Goal: Find specific page/section: Find specific page/section

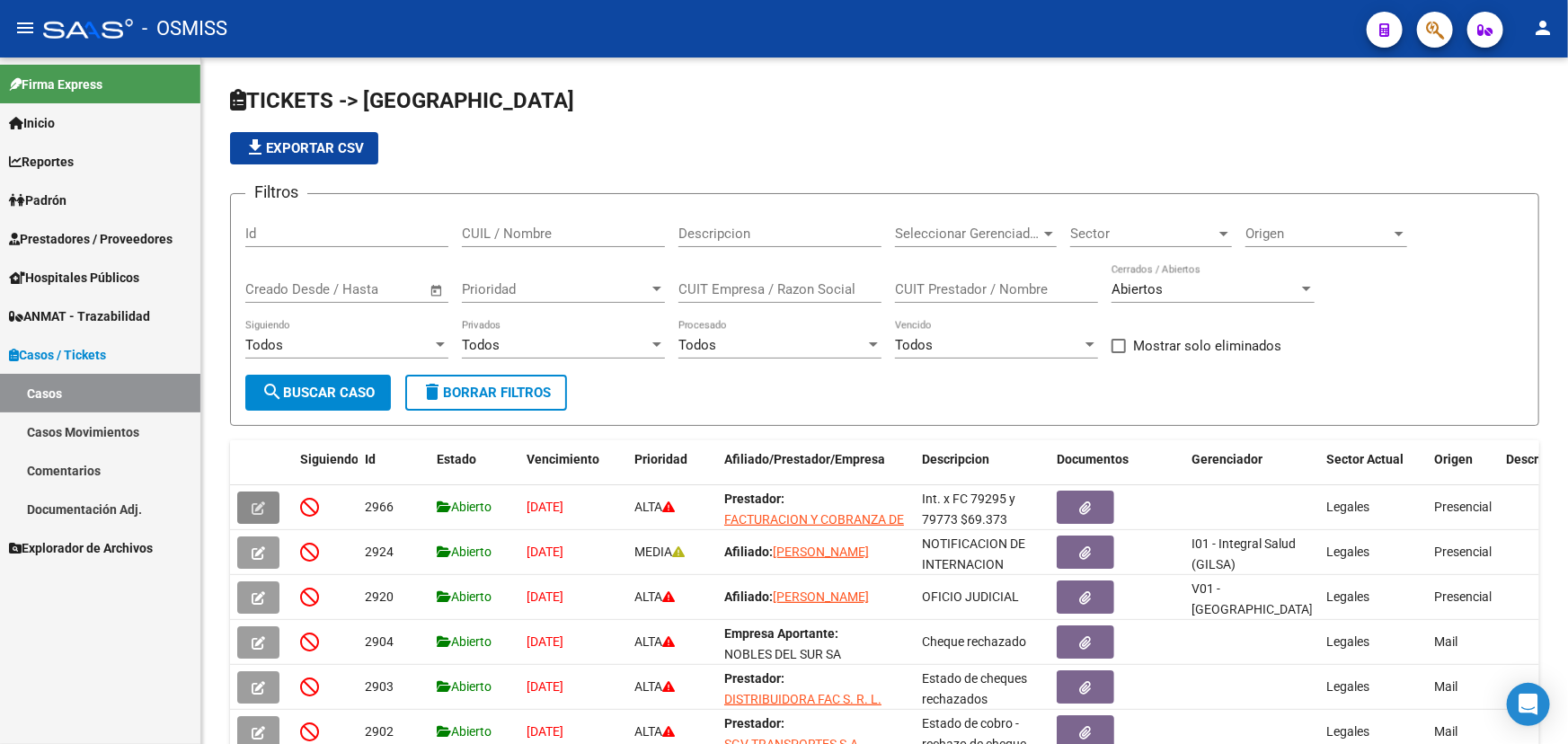
scroll to position [244, 0]
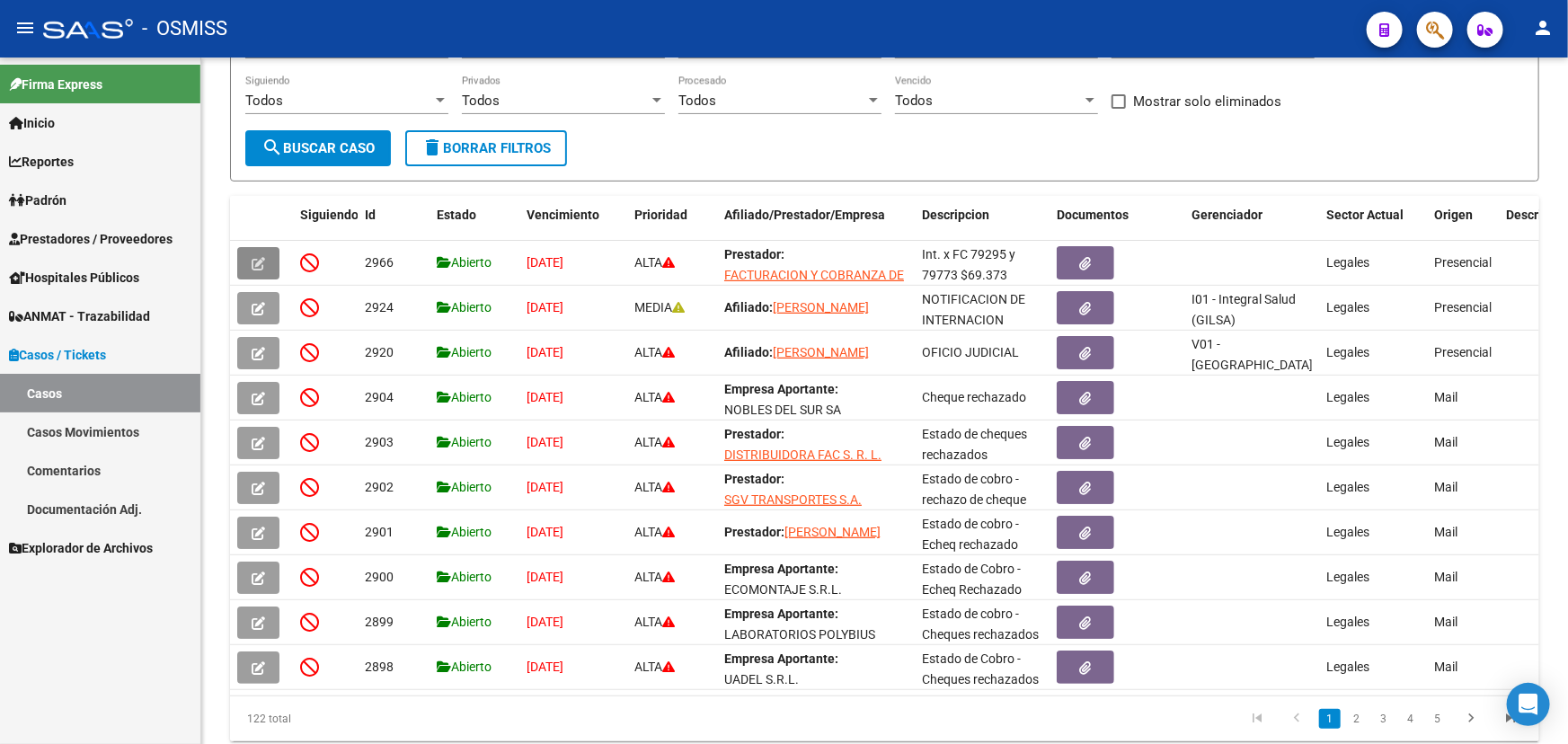
click at [92, 243] on span "Prestadores / Proveedores" at bounding box center [90, 239] width 163 height 20
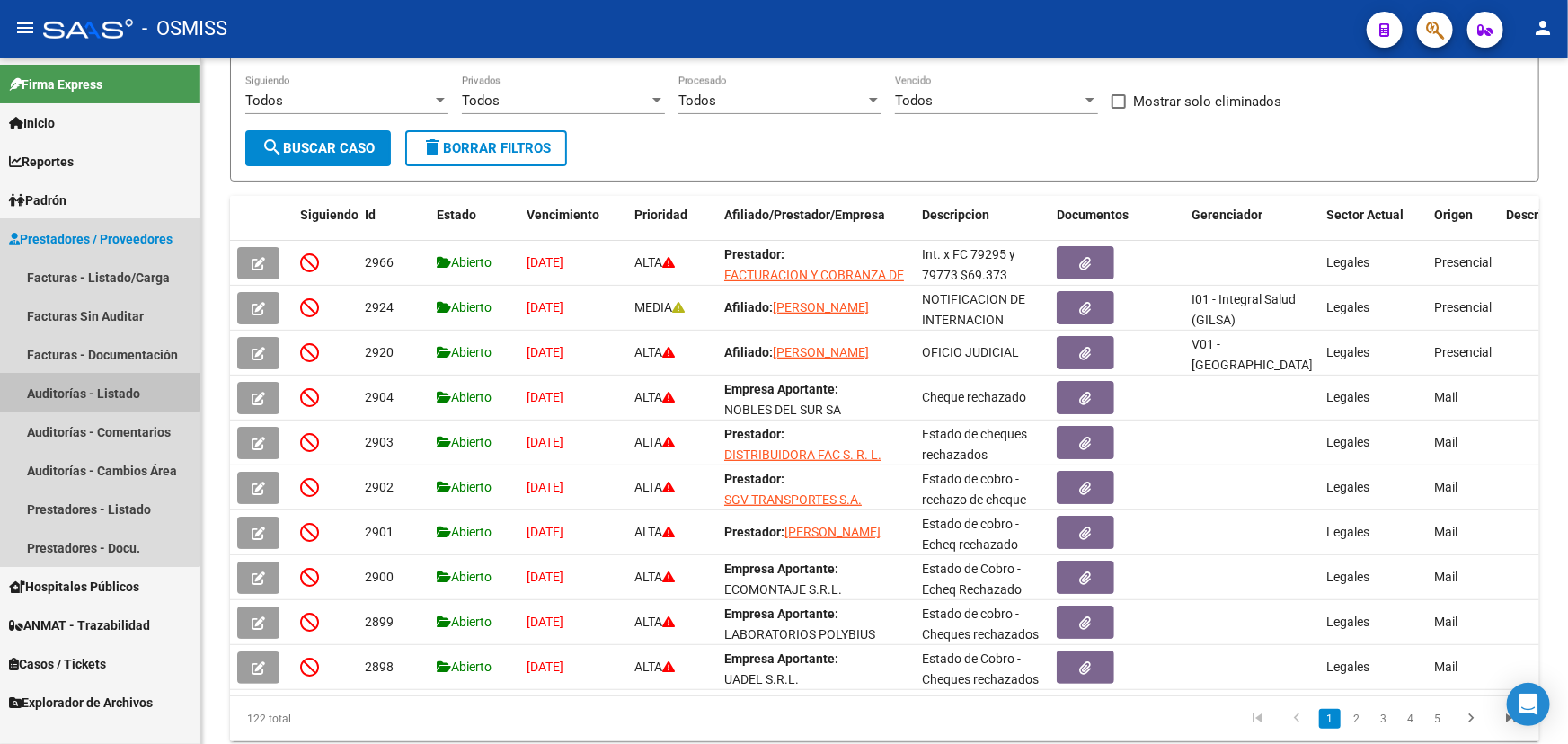
click at [94, 392] on link "Auditorías - Listado" at bounding box center [100, 393] width 200 height 39
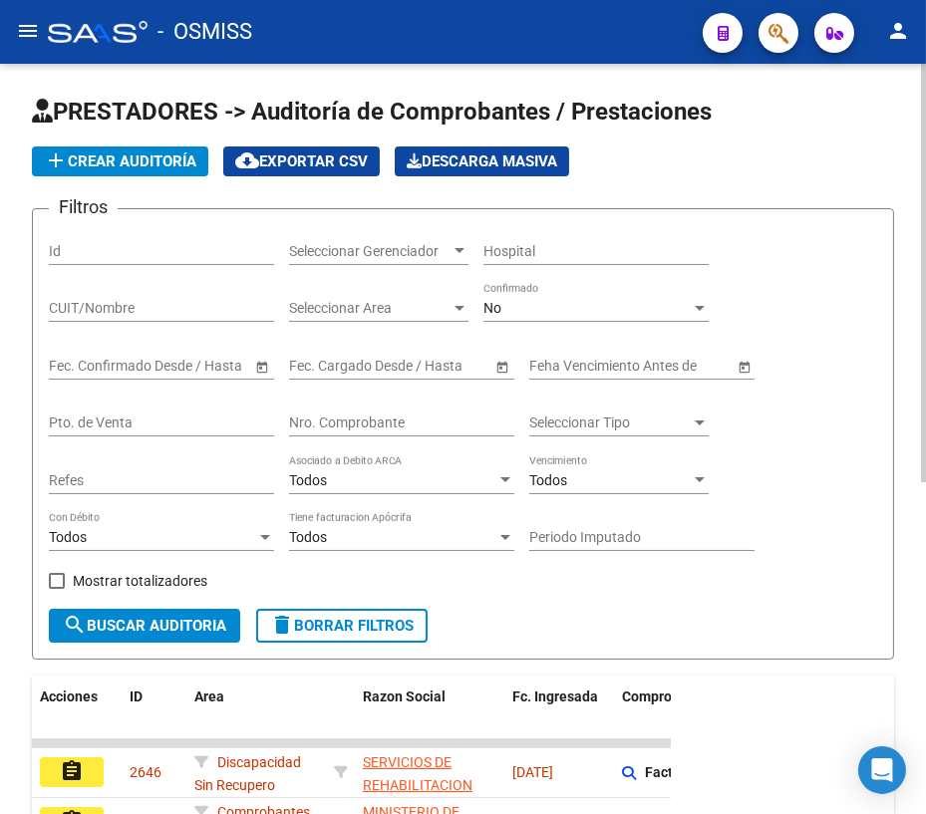
click at [403, 418] on input "Nro. Comprobante" at bounding box center [401, 423] width 225 height 17
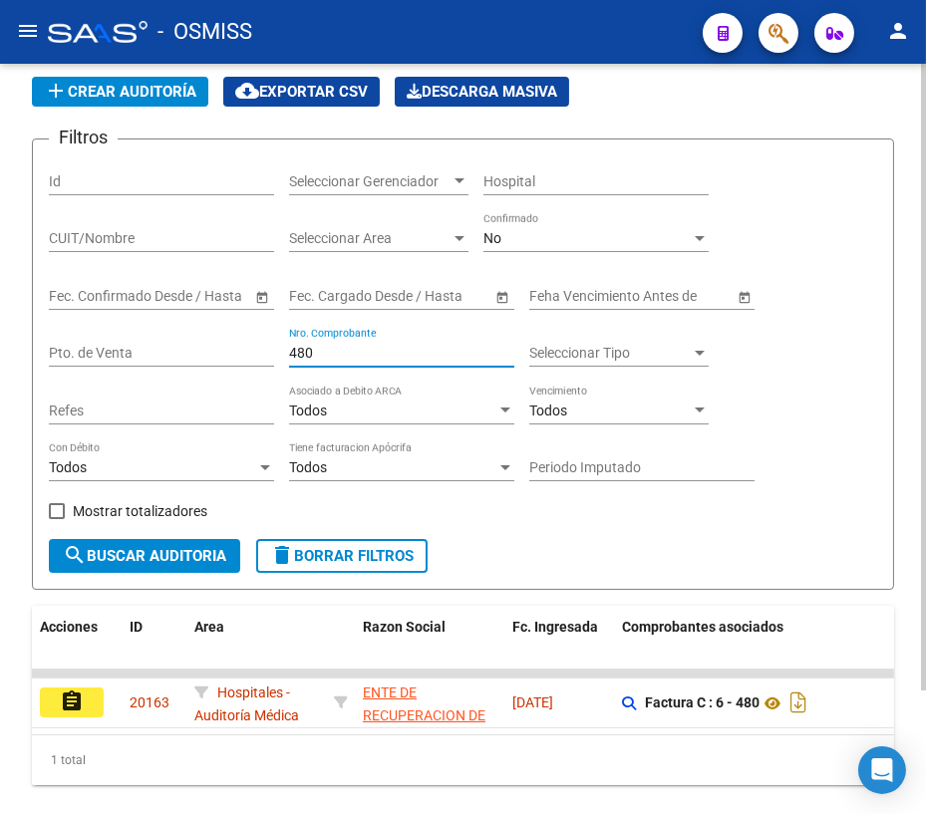
scroll to position [147, 0]
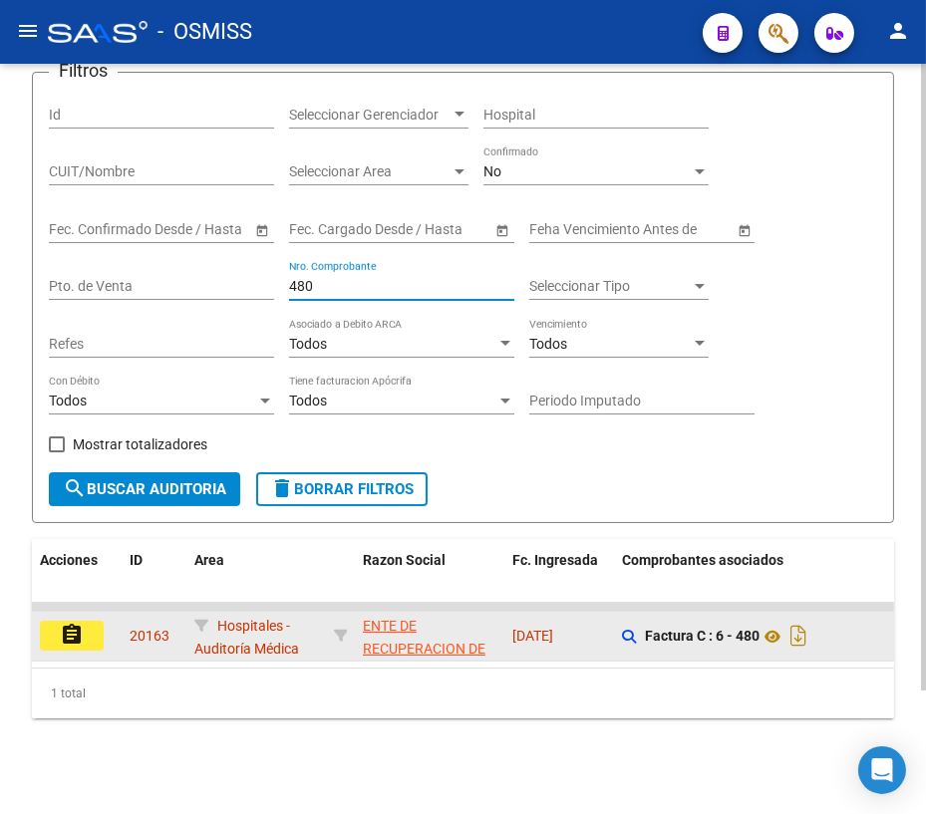
type input "480"
click at [88, 621] on button "assignment" at bounding box center [72, 636] width 64 height 30
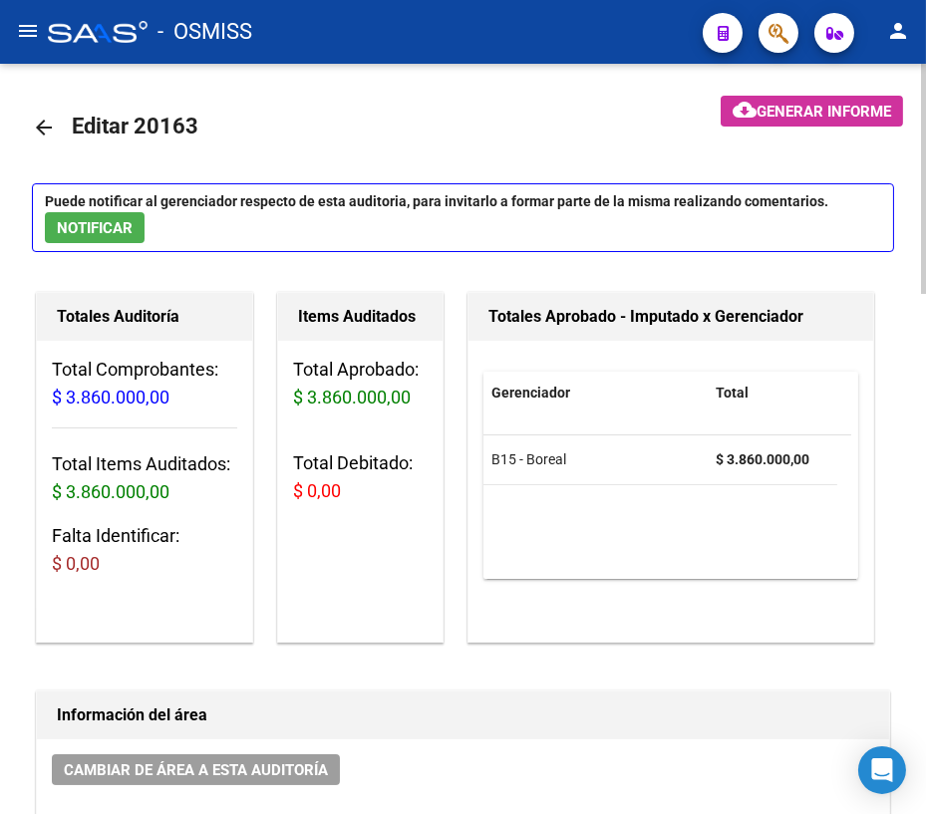
click at [46, 129] on mat-icon "arrow_back" at bounding box center [44, 128] width 24 height 24
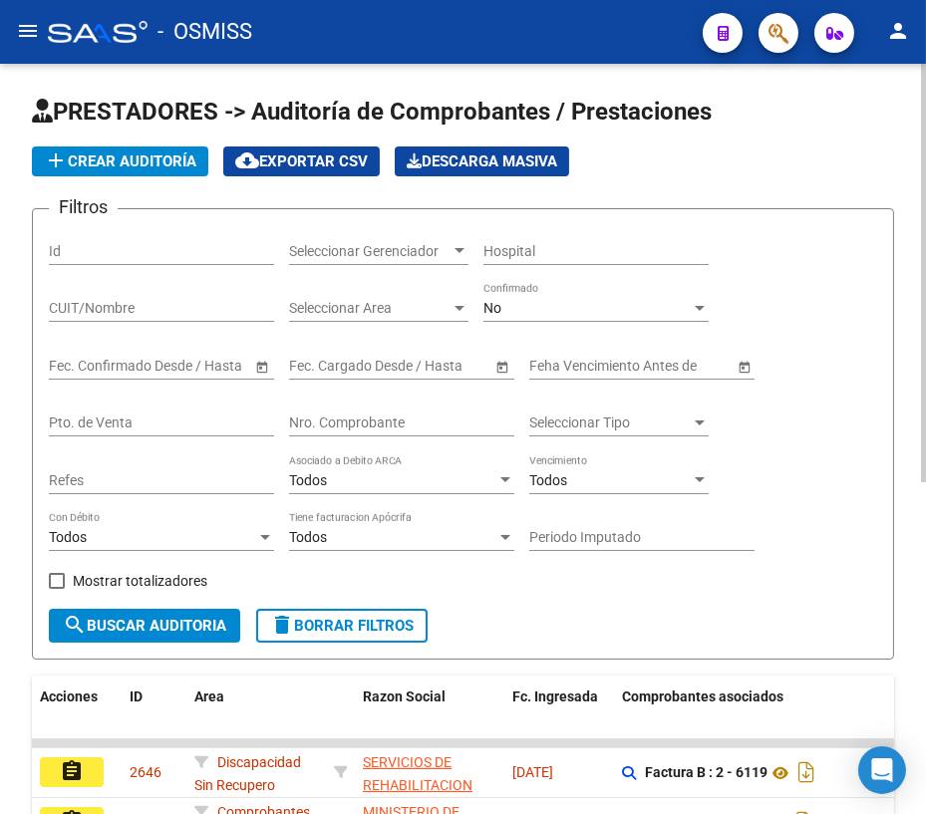
click at [413, 421] on input "Nro. Comprobante" at bounding box center [401, 423] width 225 height 17
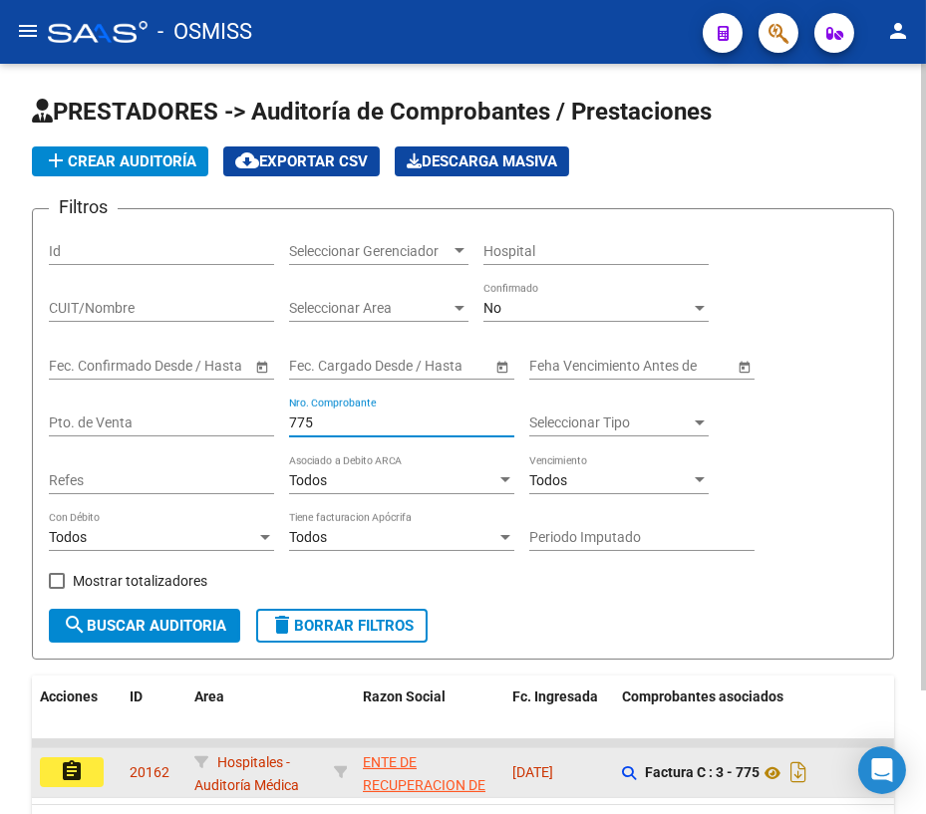
type input "775"
click at [83, 770] on mat-icon "assignment" at bounding box center [72, 772] width 24 height 24
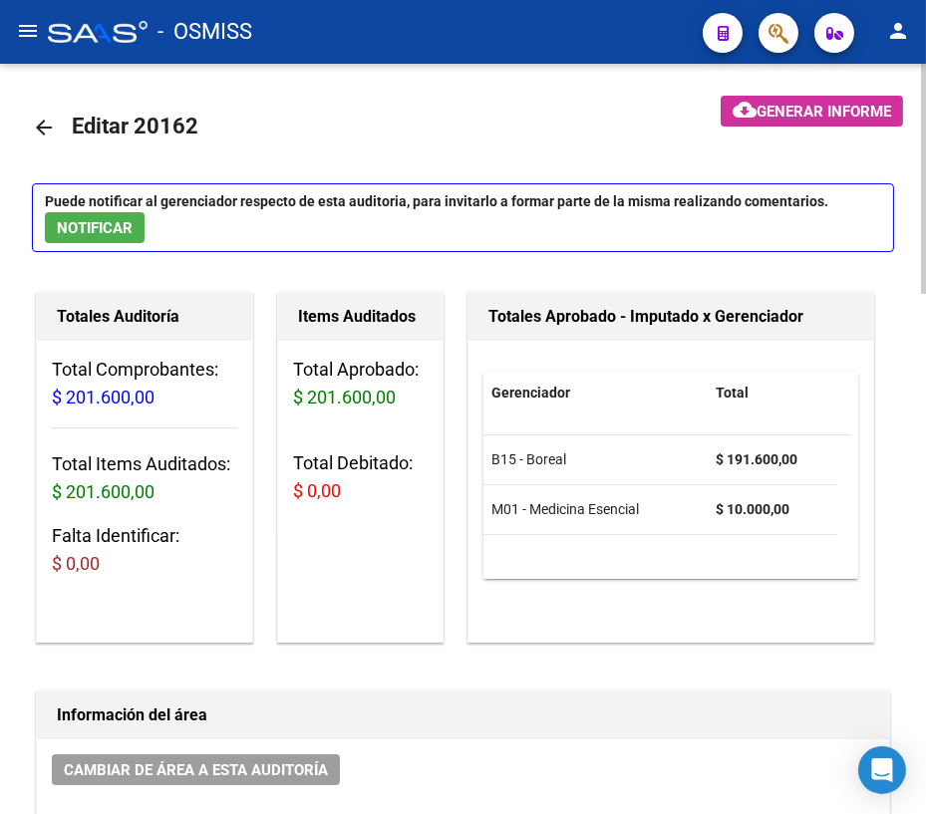
click at [39, 126] on mat-icon "arrow_back" at bounding box center [44, 128] width 24 height 24
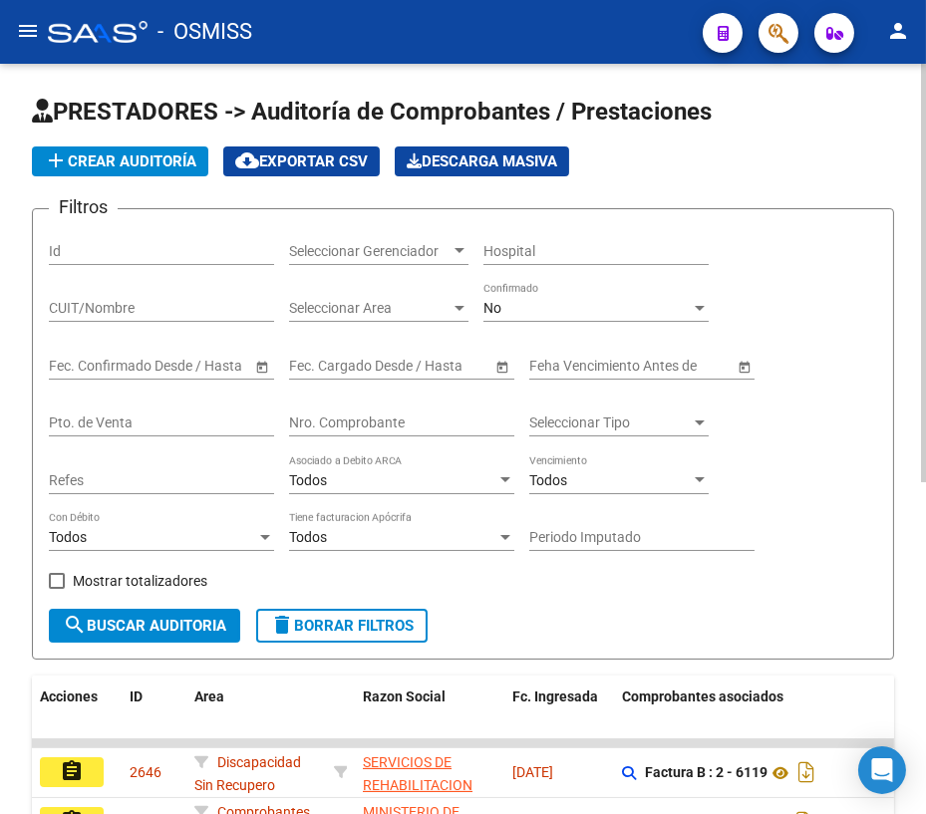
click at [404, 425] on input "Nro. Comprobante" at bounding box center [401, 423] width 225 height 17
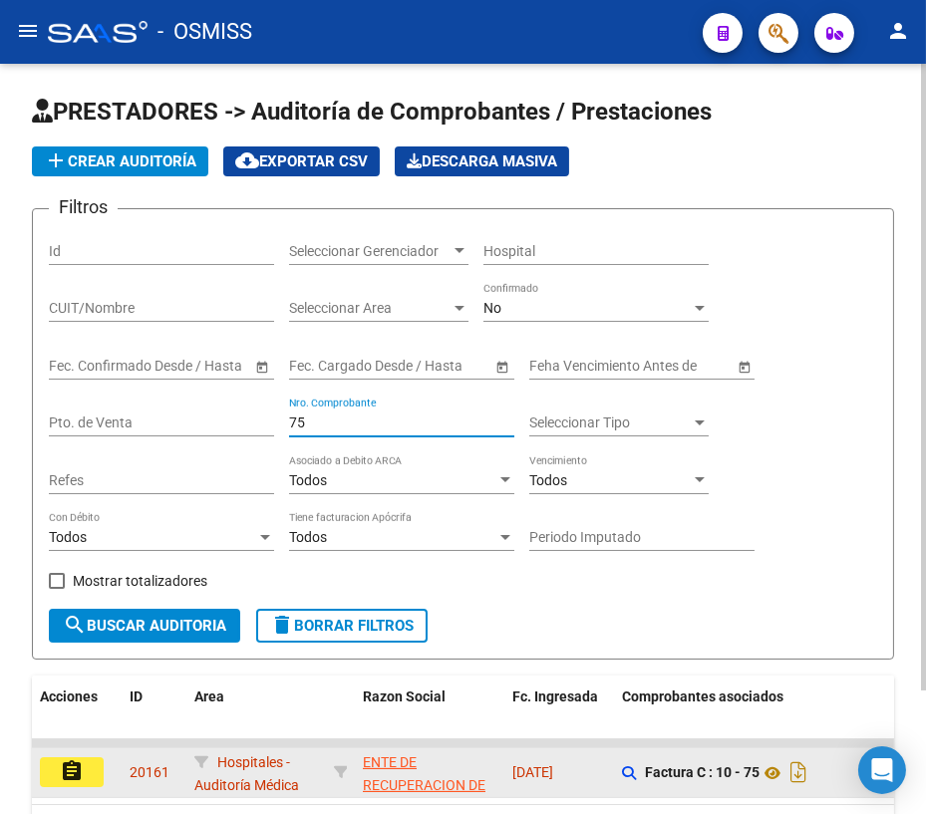
type input "75"
click at [82, 784] on datatable-body-cell "assignment" at bounding box center [77, 773] width 90 height 49
click at [80, 780] on button "assignment" at bounding box center [72, 773] width 64 height 30
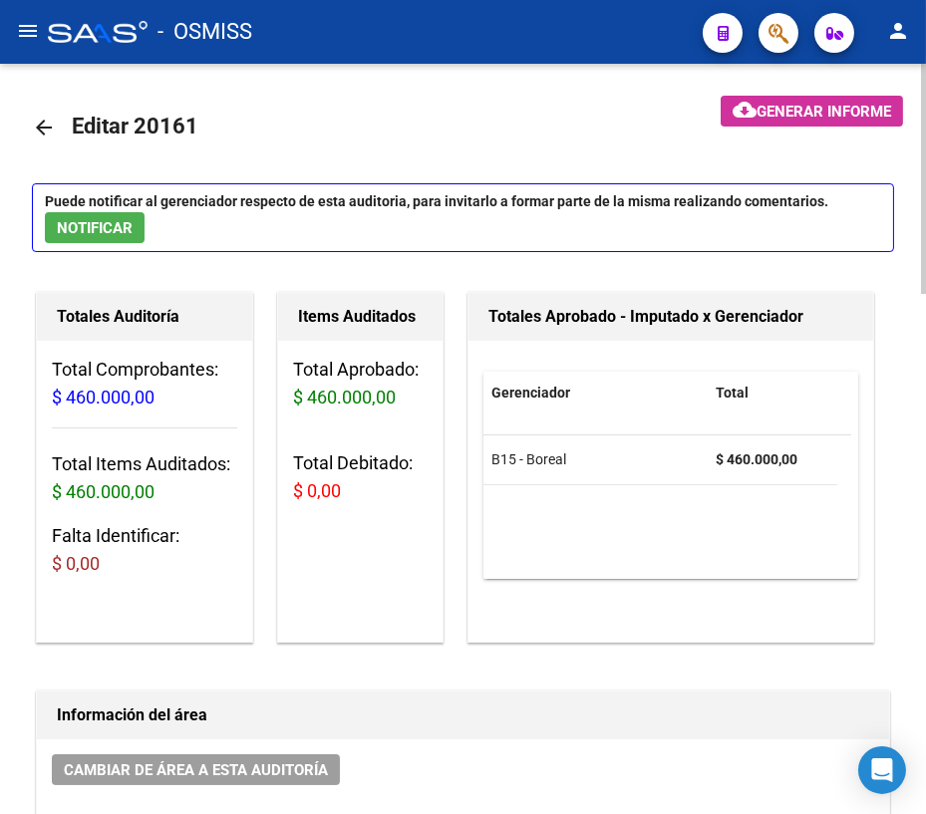
click at [48, 126] on mat-icon "arrow_back" at bounding box center [44, 128] width 24 height 24
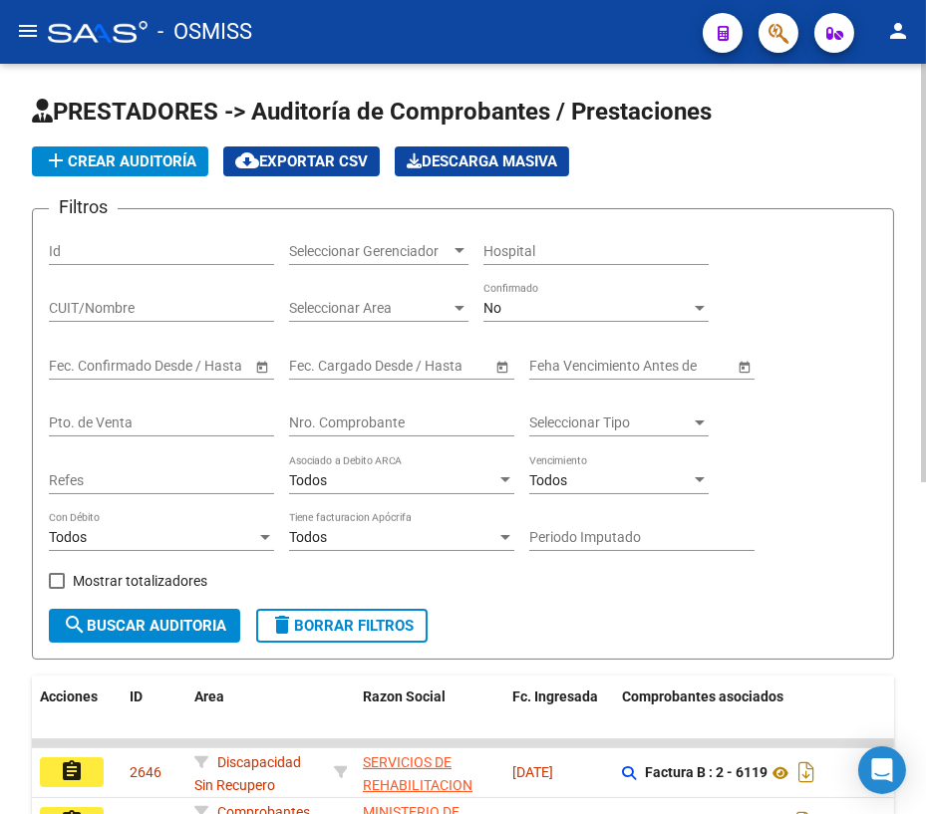
click at [344, 420] on input "Nro. Comprobante" at bounding box center [401, 423] width 225 height 17
type input "1523"
click at [115, 612] on button "search Buscar Auditoria" at bounding box center [144, 626] width 191 height 34
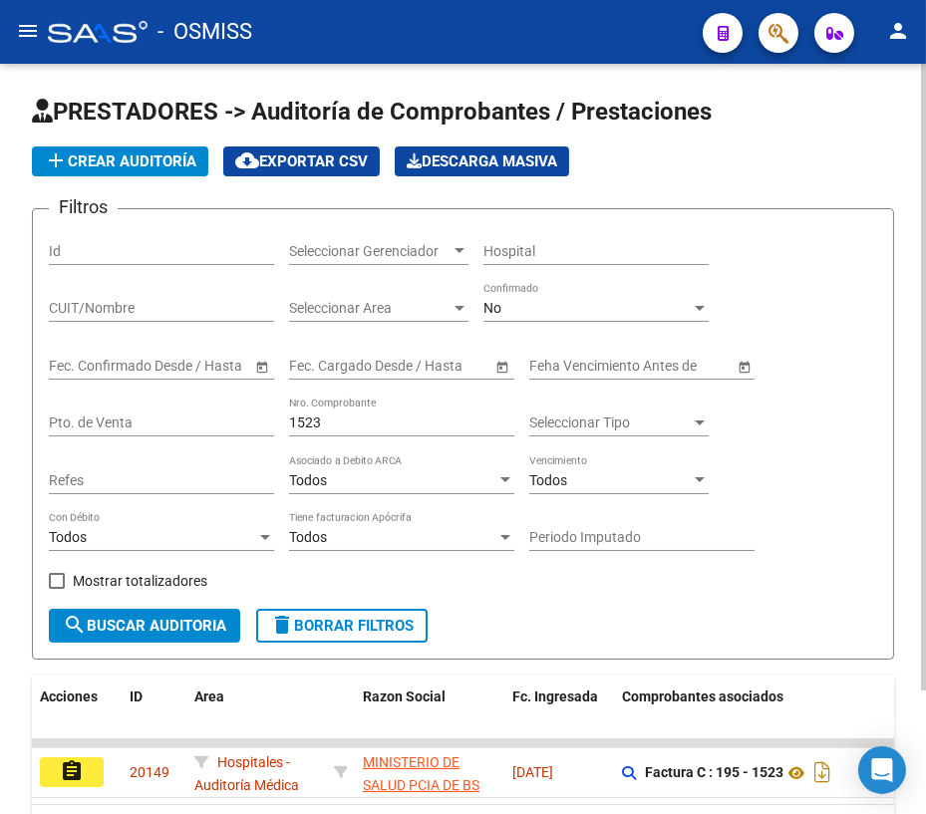
scroll to position [147, 0]
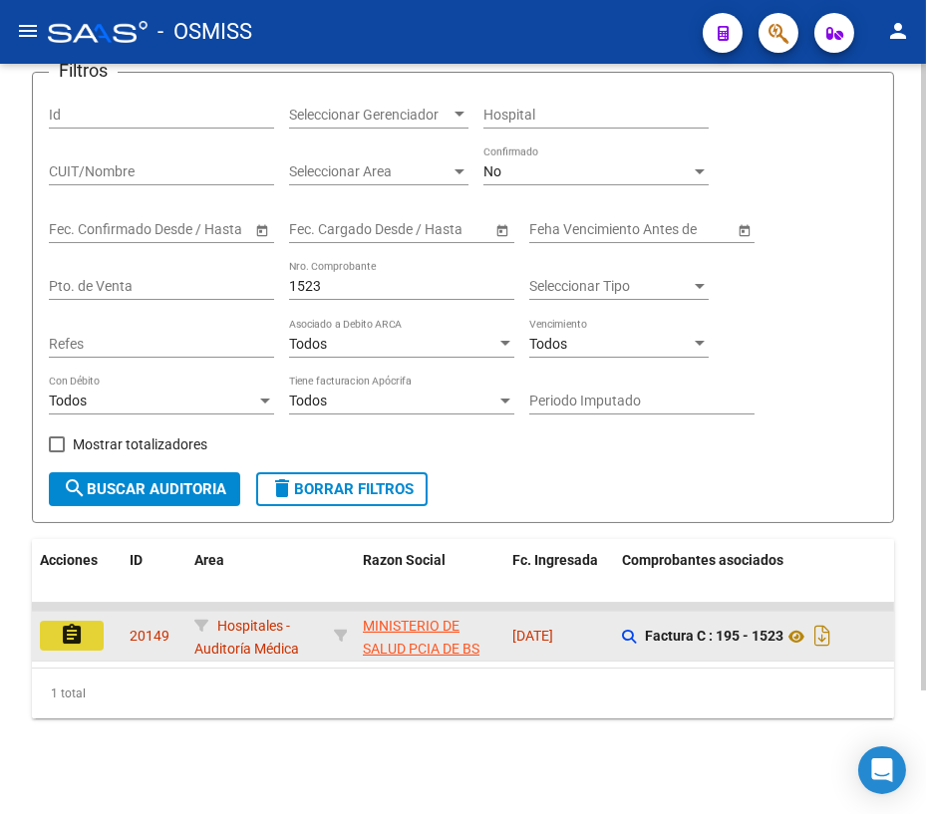
click at [95, 621] on button "assignment" at bounding box center [72, 636] width 64 height 30
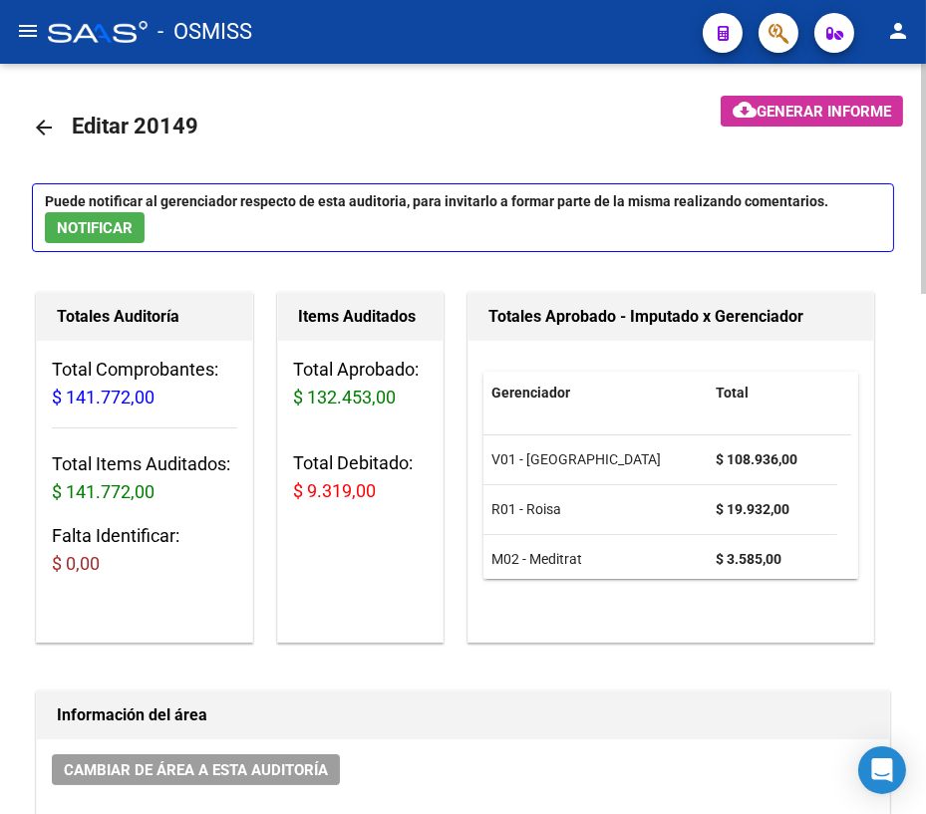
click at [46, 125] on mat-icon "arrow_back" at bounding box center [44, 128] width 24 height 24
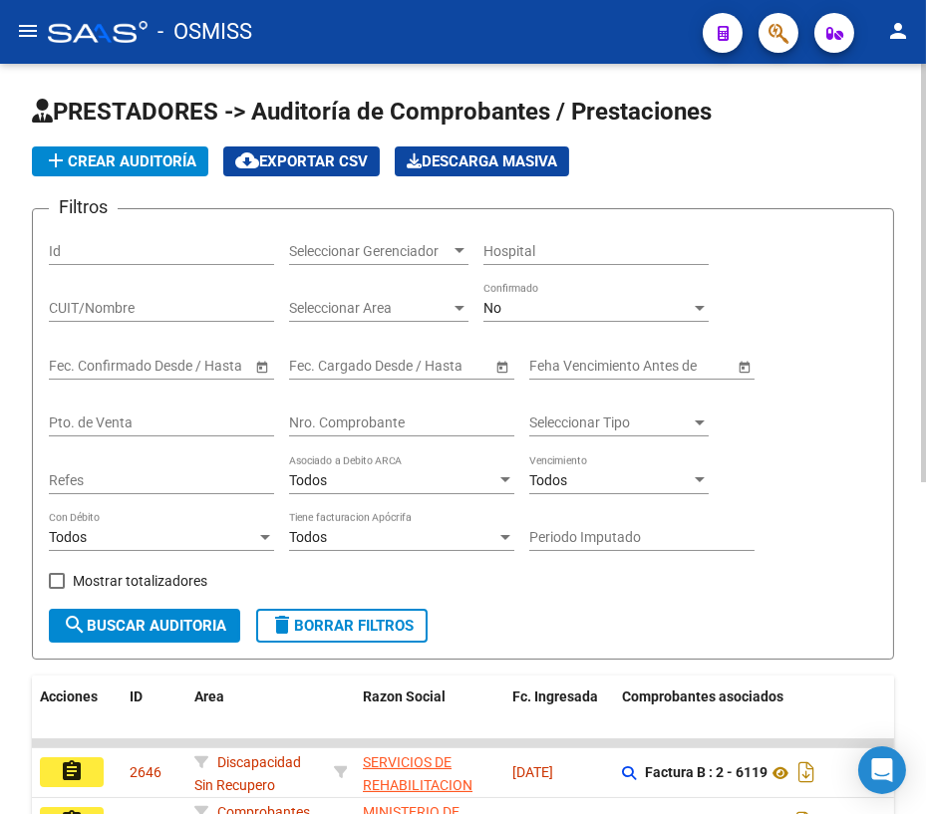
click at [381, 410] on div "Nro. Comprobante" at bounding box center [401, 417] width 225 height 40
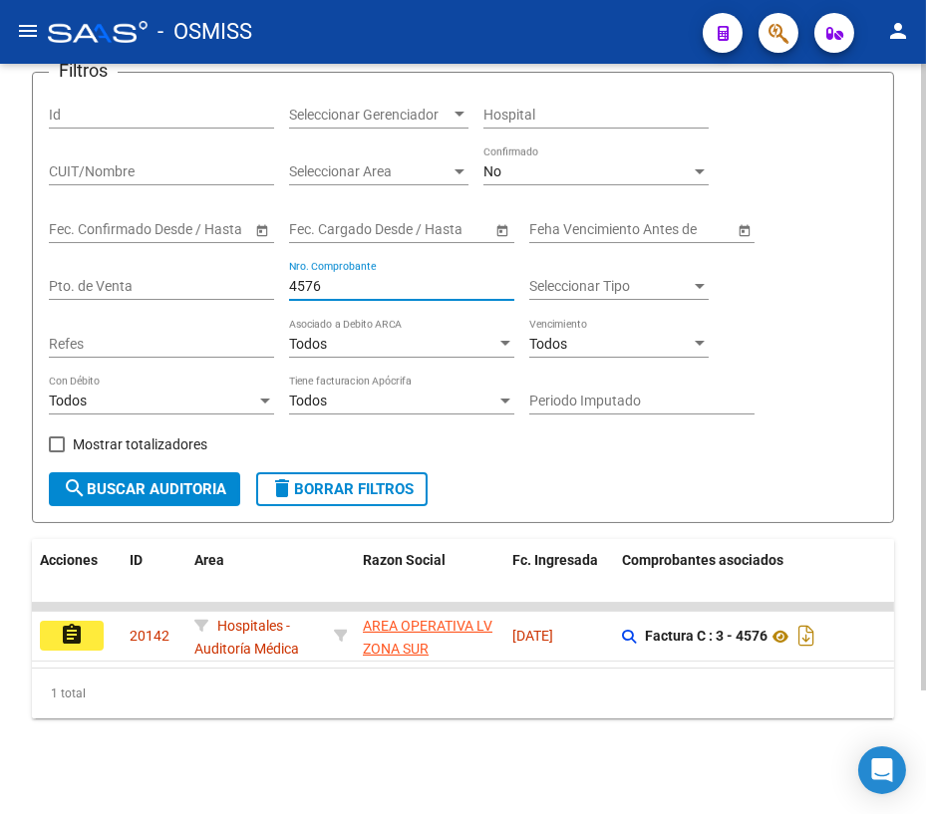
scroll to position [147, 0]
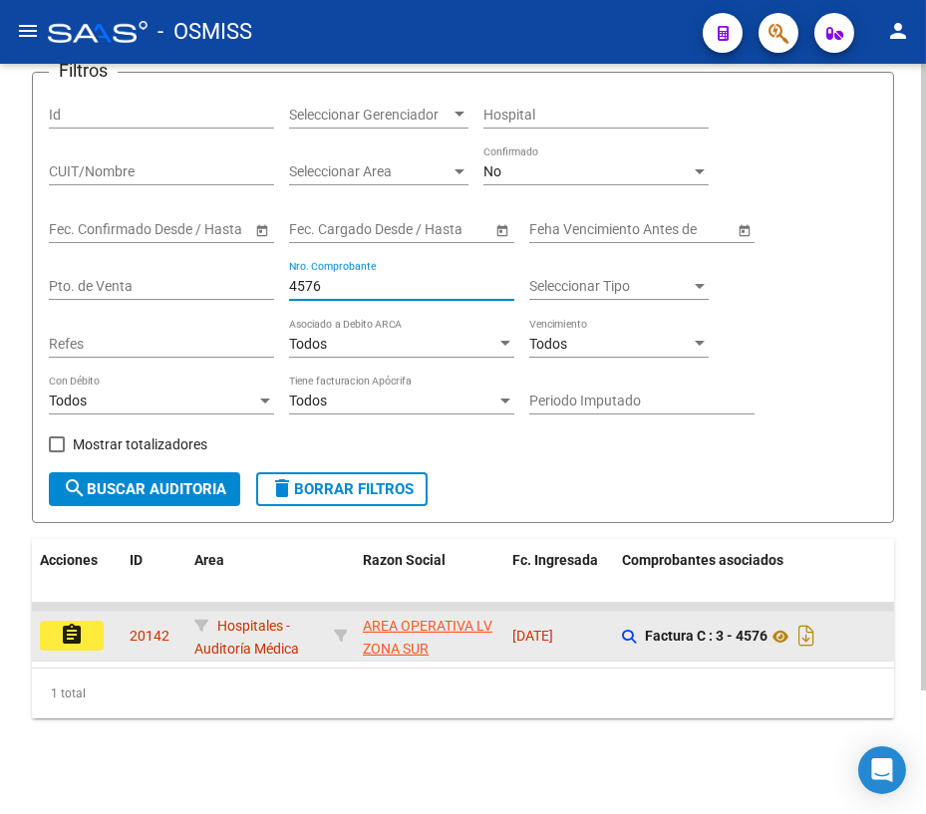
type input "4576"
click at [79, 623] on mat-icon "assignment" at bounding box center [72, 635] width 24 height 24
